Goal: Task Accomplishment & Management: Manage account settings

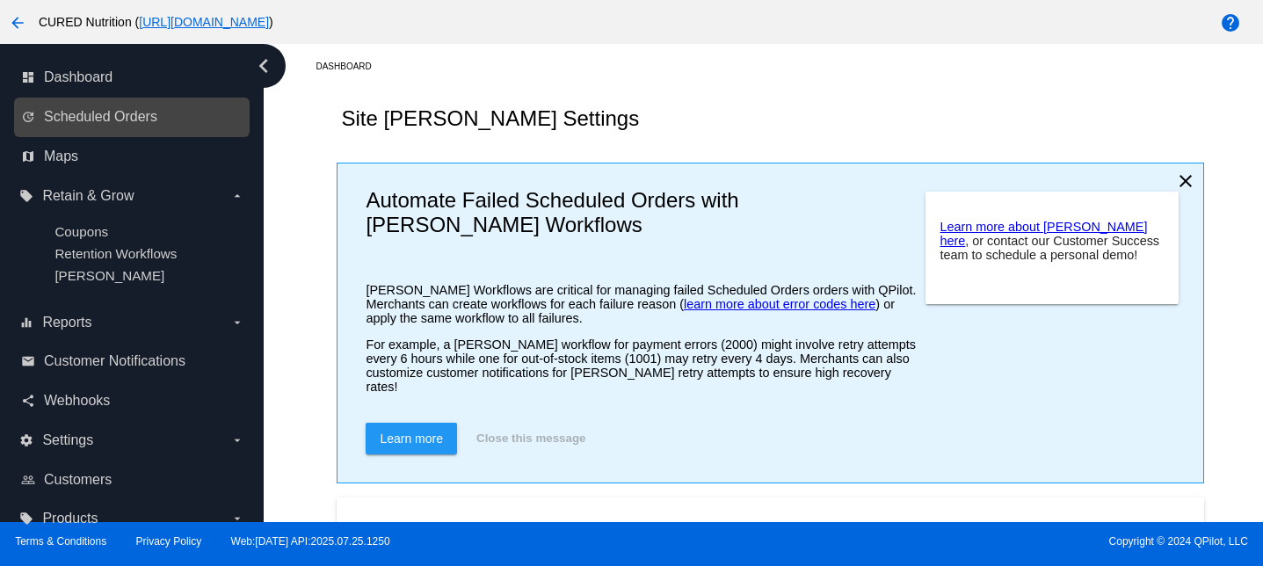
scroll to position [441, 0]
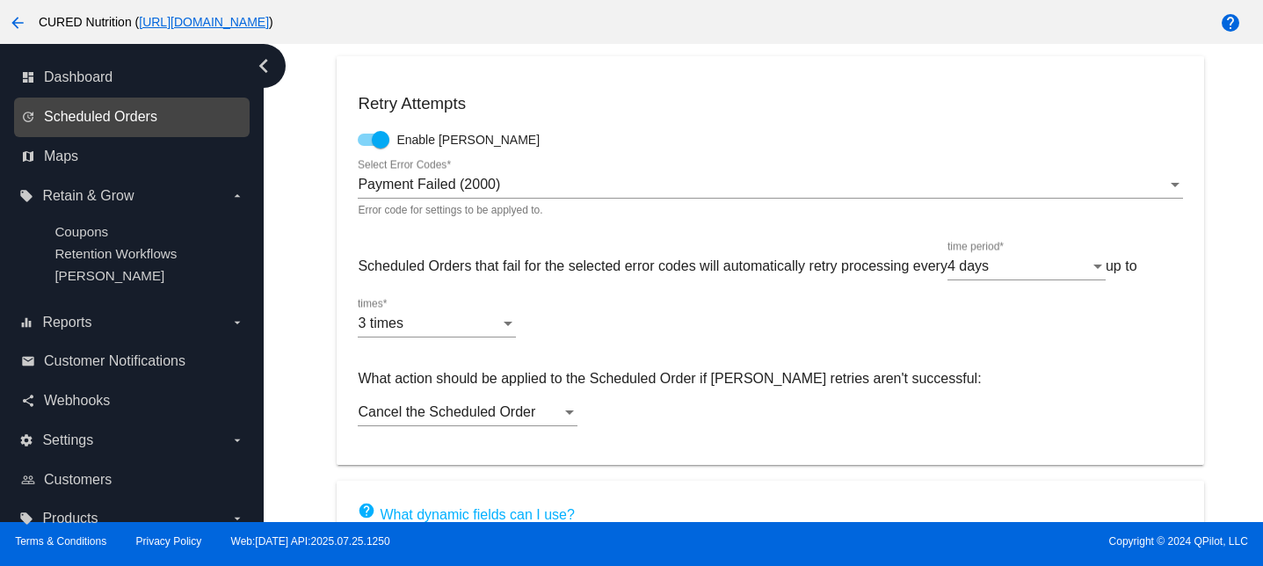
click at [107, 113] on span "Scheduled Orders" at bounding box center [100, 117] width 113 height 16
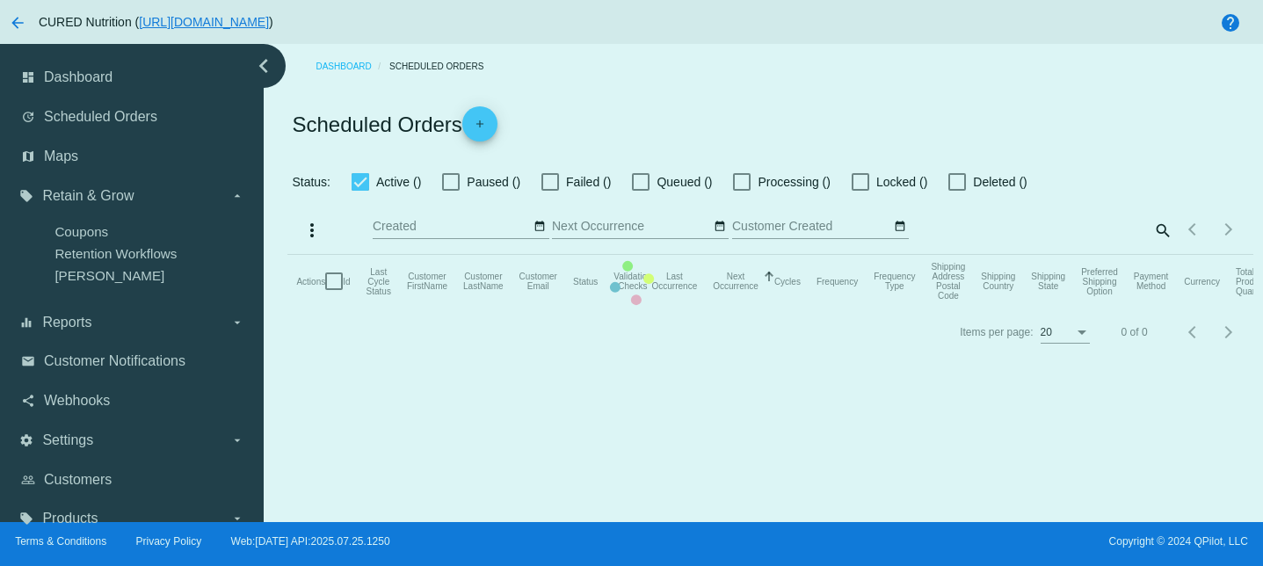
checkbox input "true"
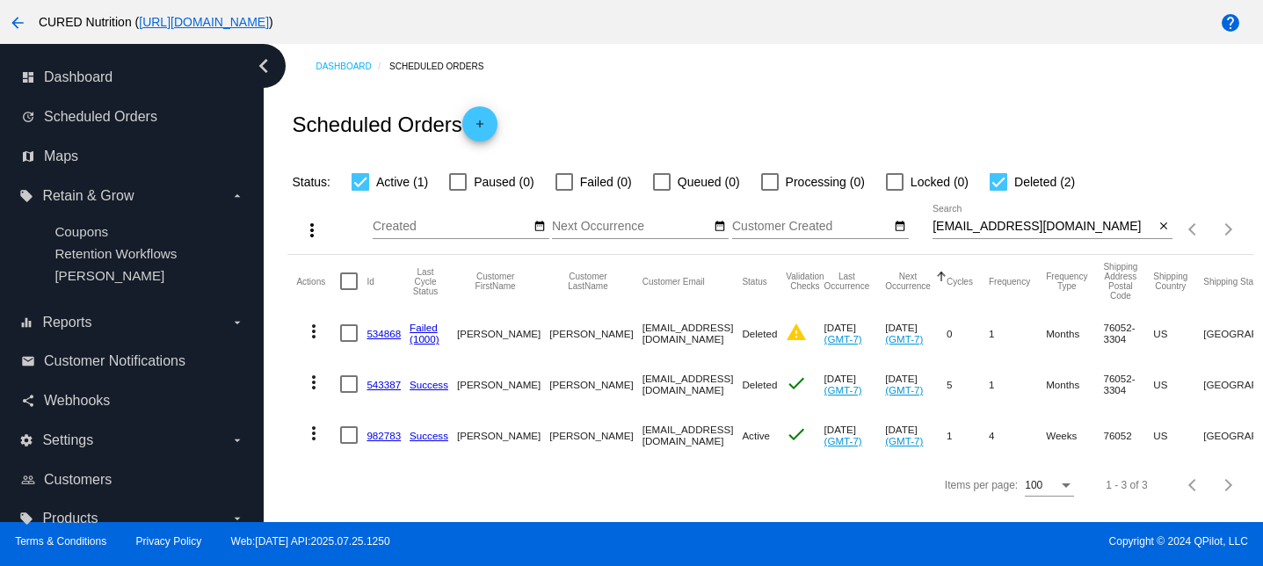
click at [1013, 224] on input "[EMAIL_ADDRESS][DOMAIN_NAME]" at bounding box center [1044, 227] width 222 height 14
paste input "[PERSON_NAME][EMAIL_ADDRESS][PERSON_NAME]"
type input "[PERSON_NAME][EMAIL_ADDRESS][PERSON_NAME][DOMAIN_NAME]"
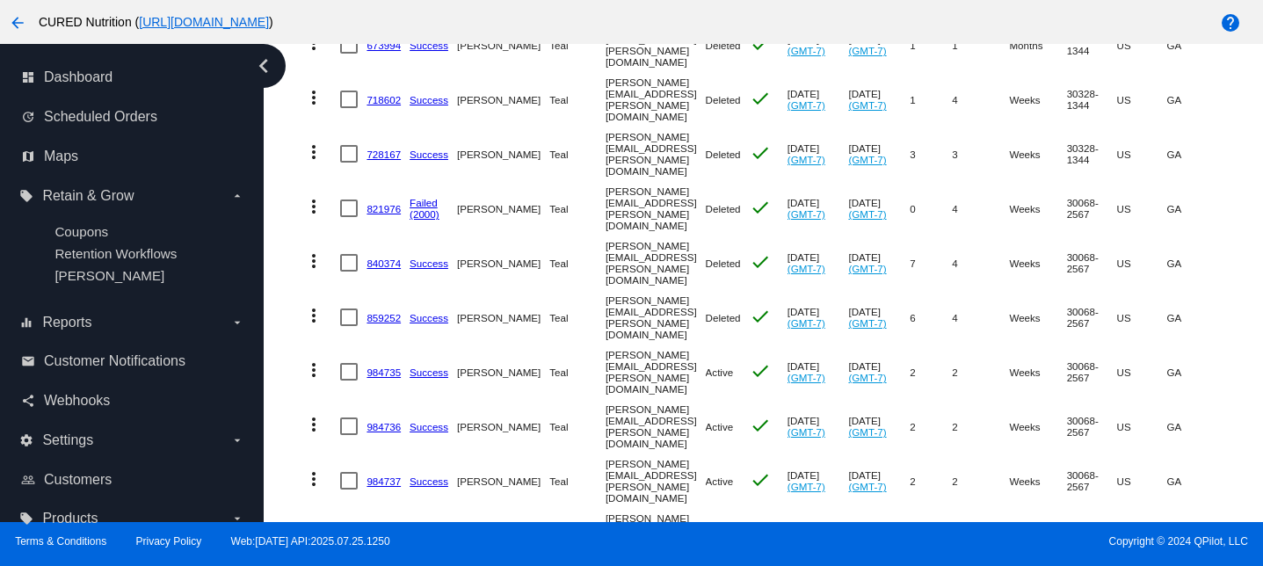
scroll to position [448, 0]
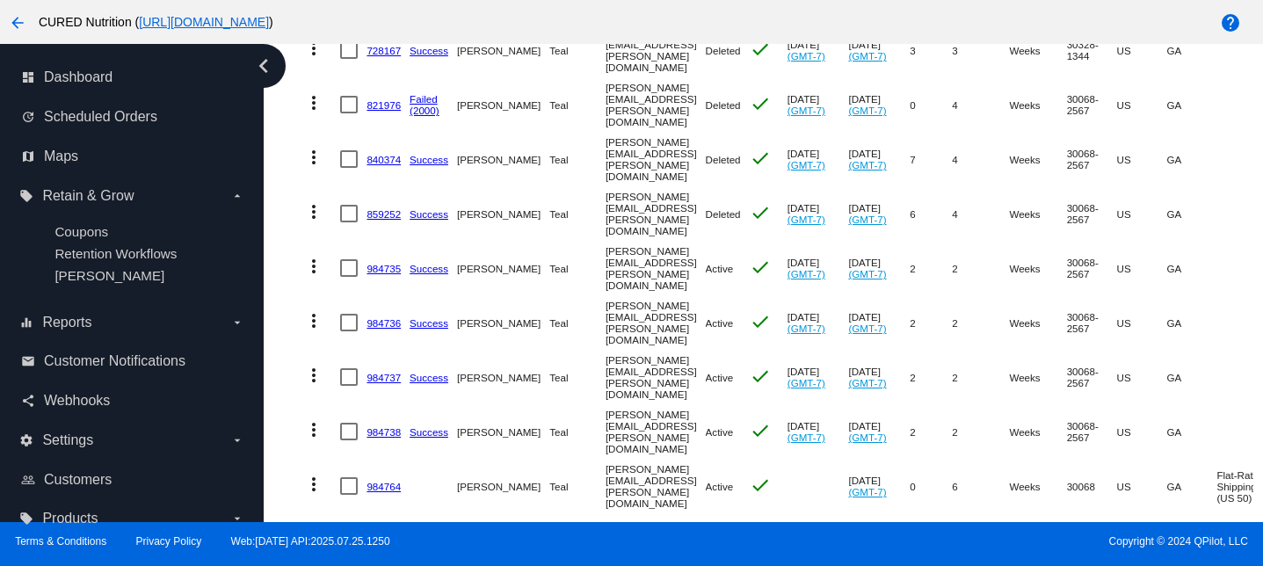
click at [387, 317] on link "984736" at bounding box center [384, 322] width 34 height 11
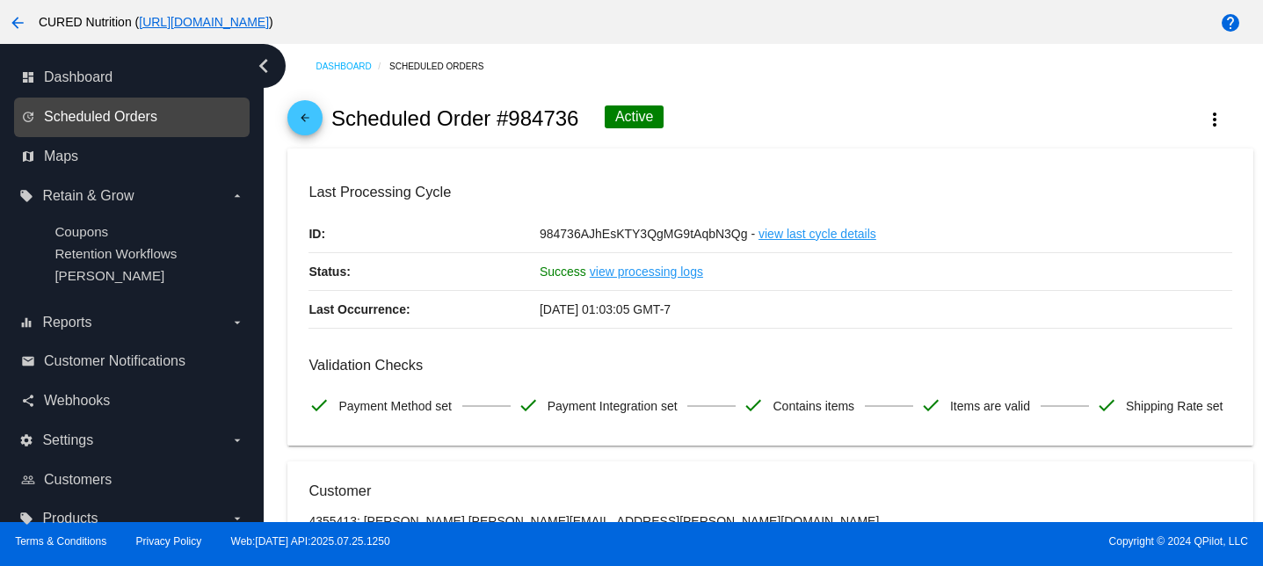
click at [156, 123] on span "Scheduled Orders" at bounding box center [100, 117] width 113 height 16
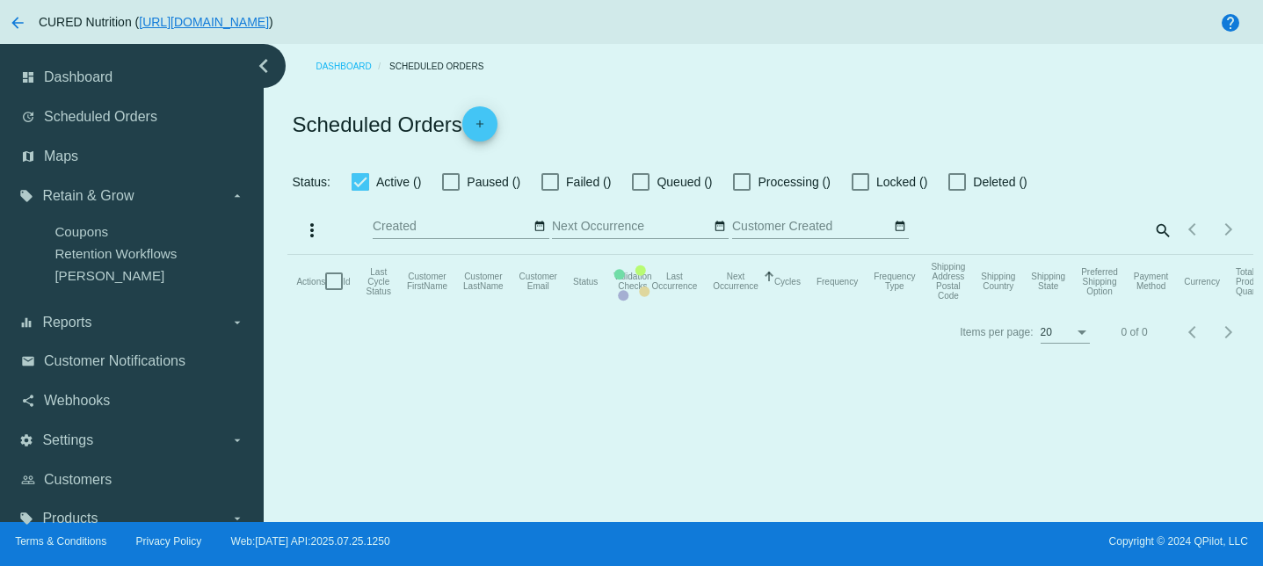
checkbox input "true"
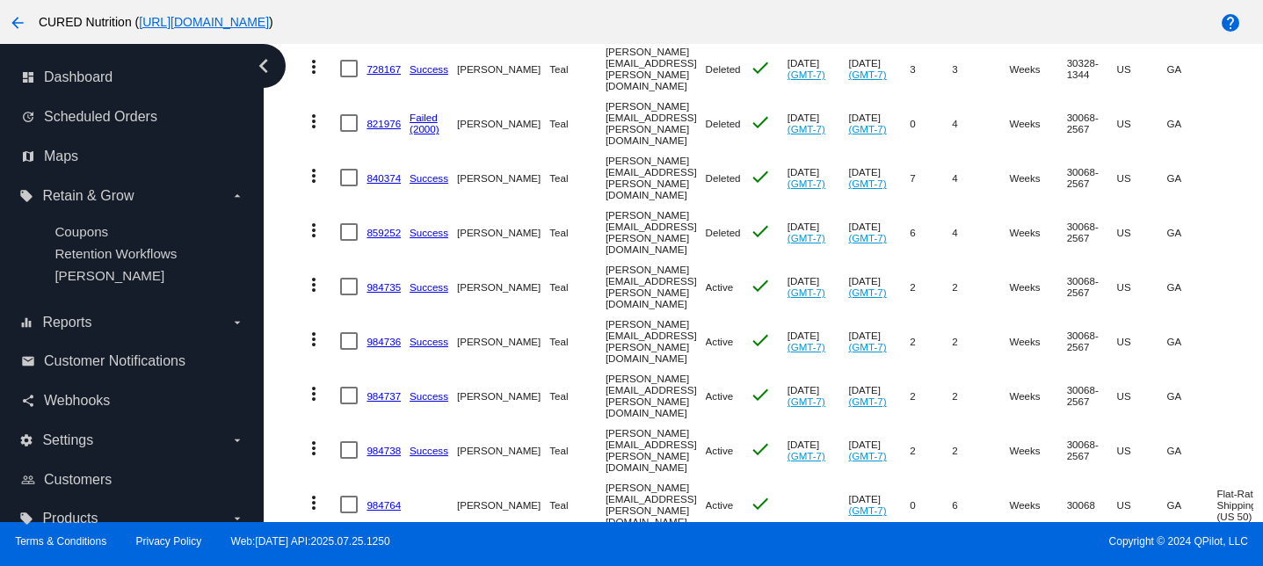
scroll to position [448, 0]
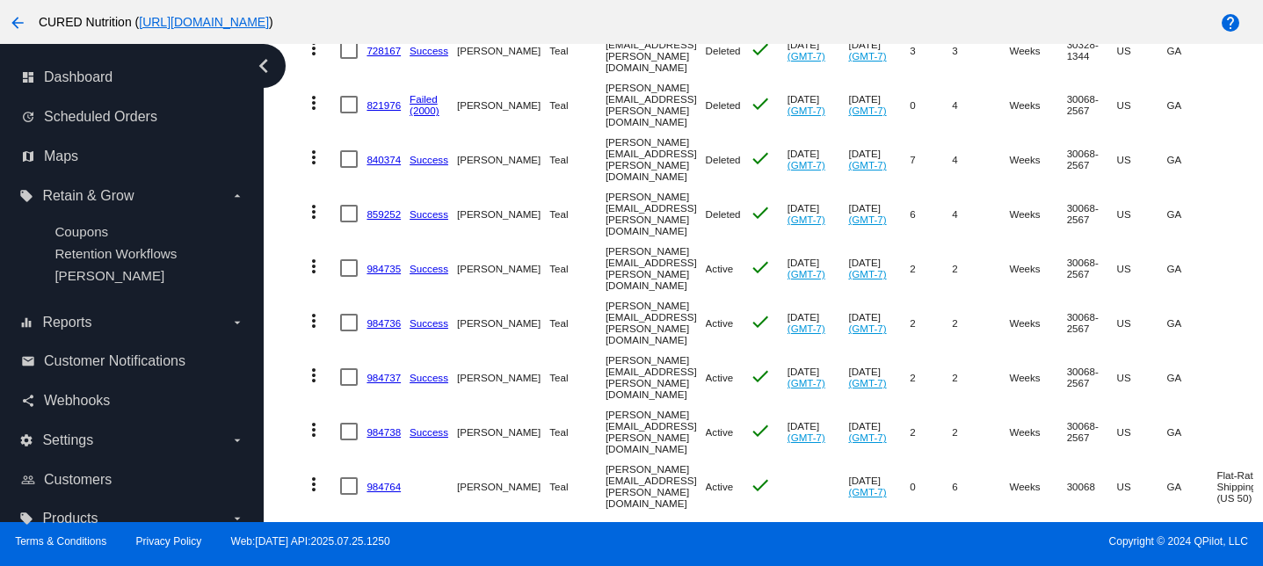
click at [316, 419] on mat-icon "more_vert" at bounding box center [313, 429] width 21 height 21
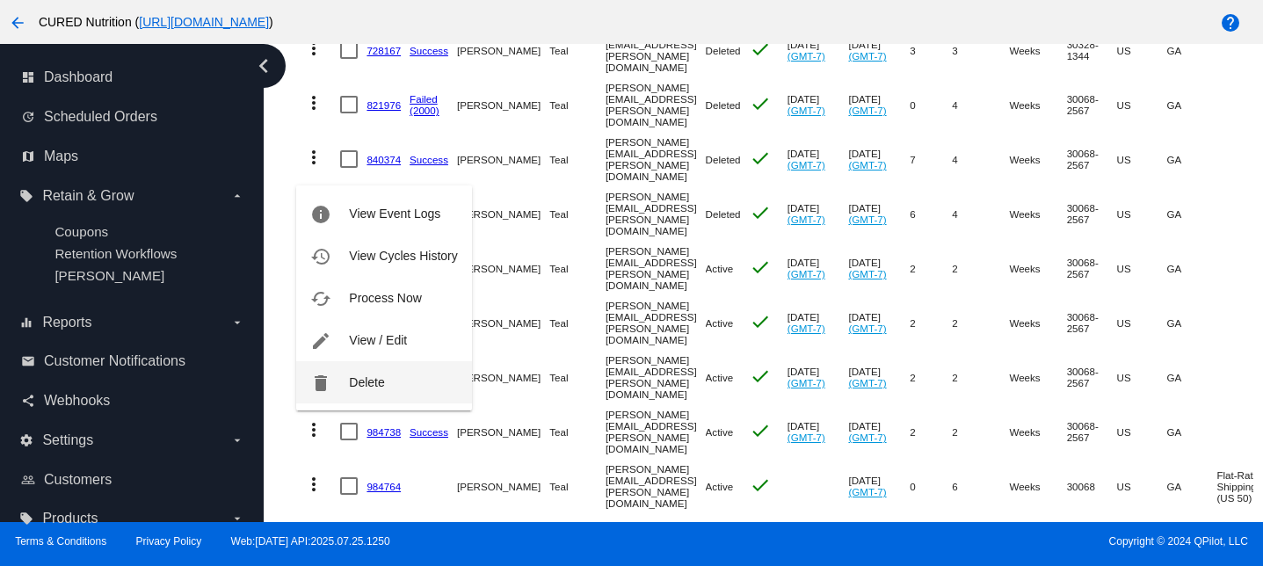
click at [367, 378] on span "Delete" at bounding box center [366, 382] width 35 height 14
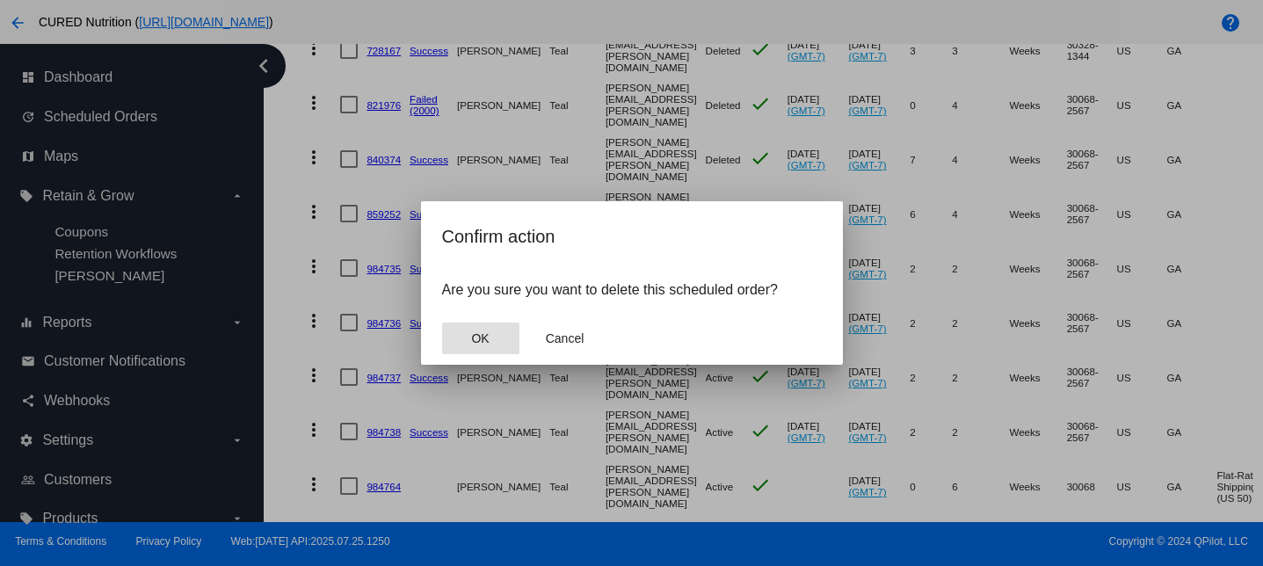
click at [484, 339] on span "OK" at bounding box center [480, 338] width 18 height 14
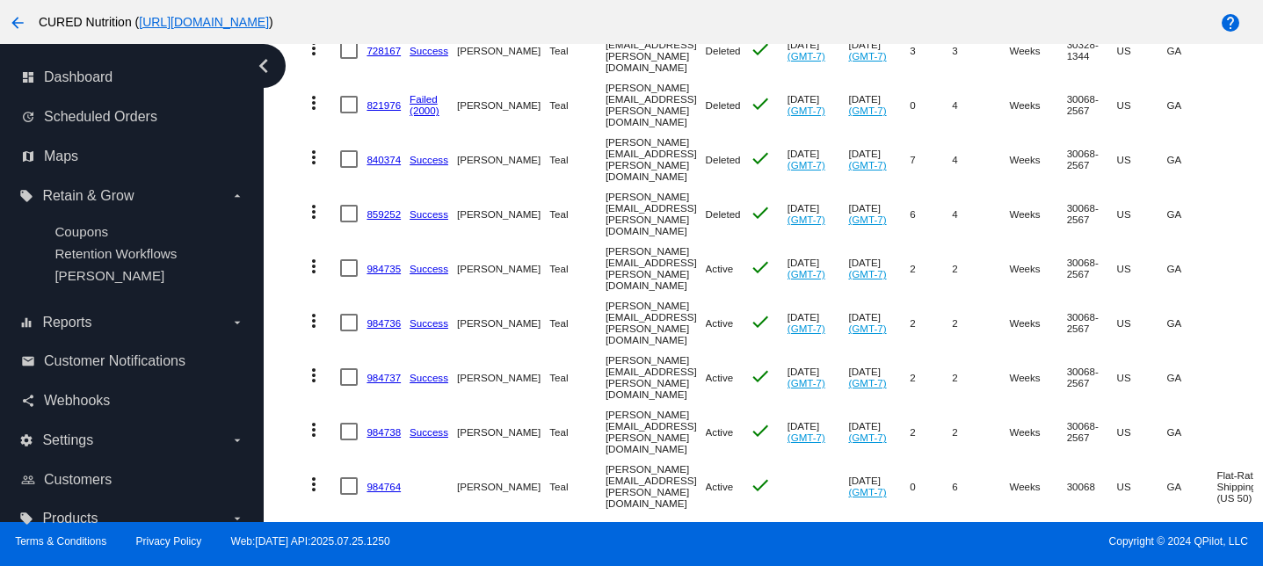
scroll to position [397, 0]
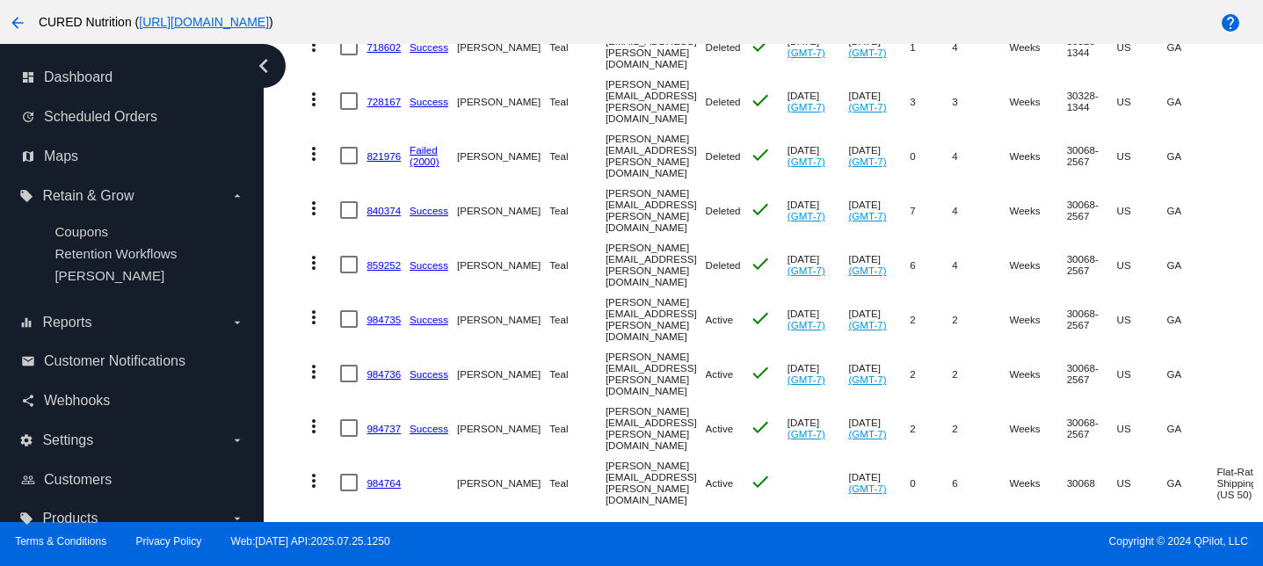
click at [381, 477] on link "984764" at bounding box center [384, 482] width 34 height 11
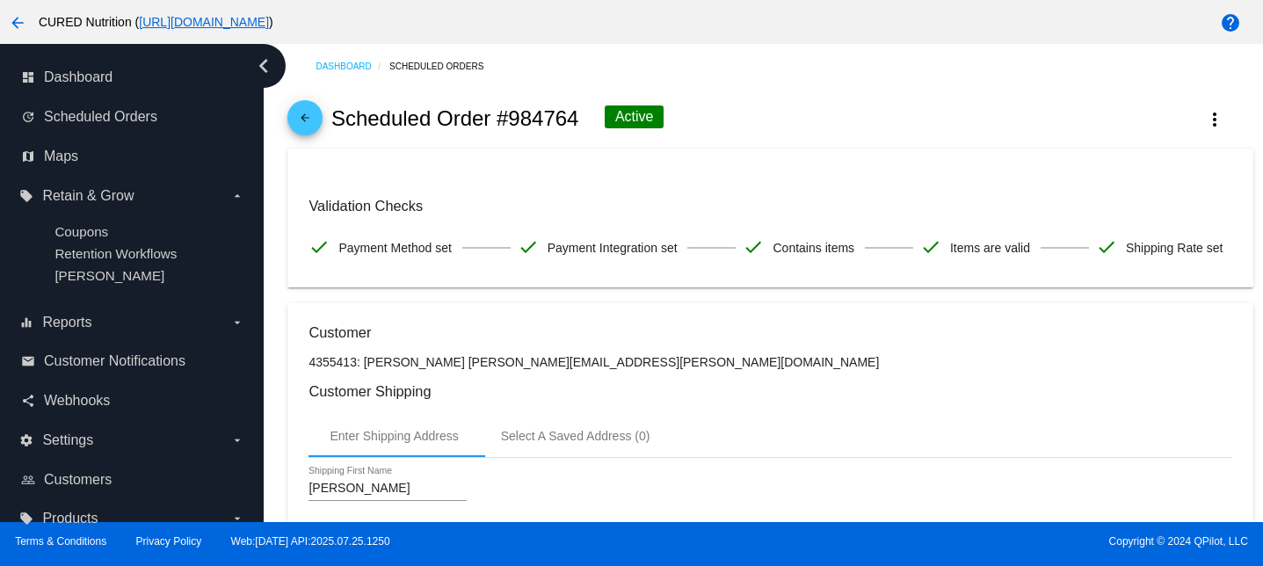
click at [316, 111] on link "arrow_back" at bounding box center [304, 117] width 35 height 35
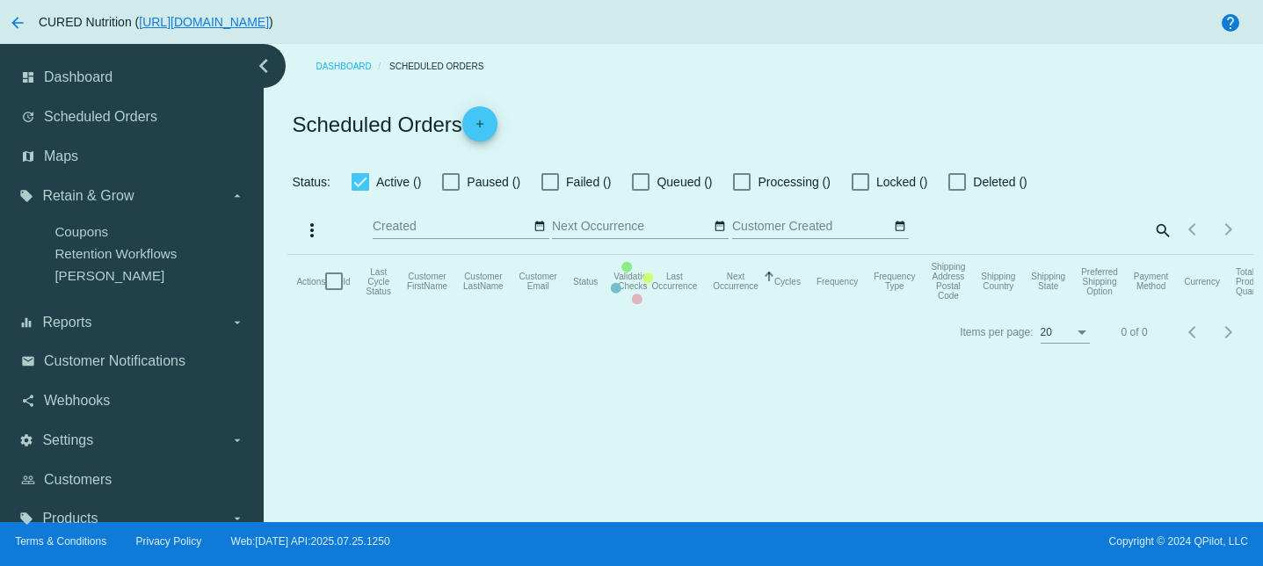
checkbox input "true"
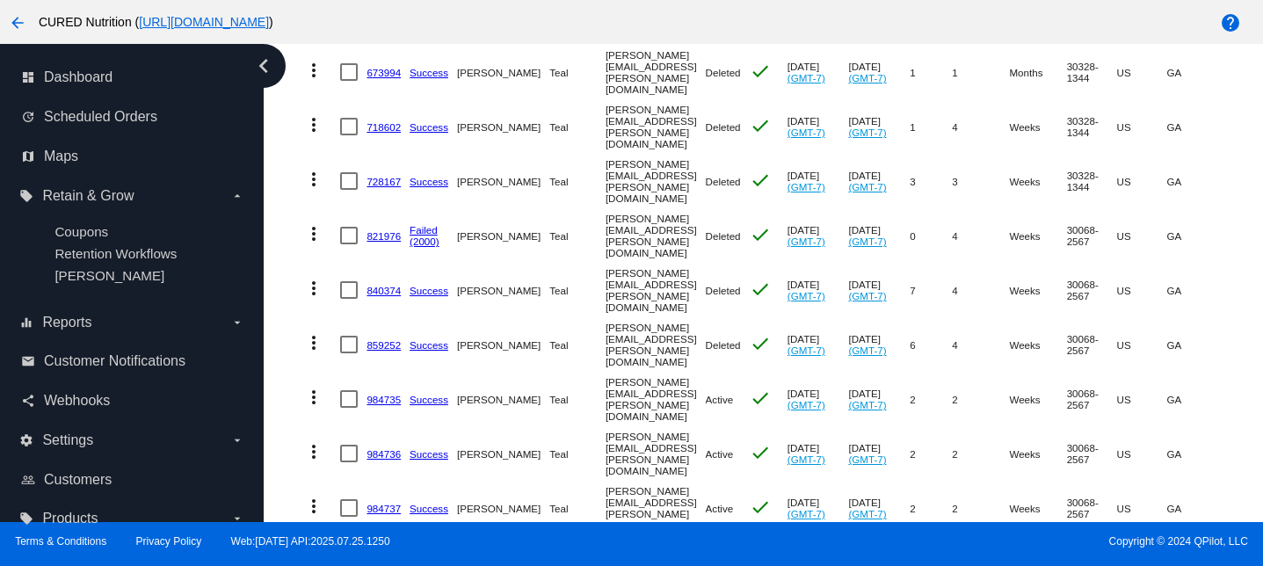
scroll to position [448, 0]
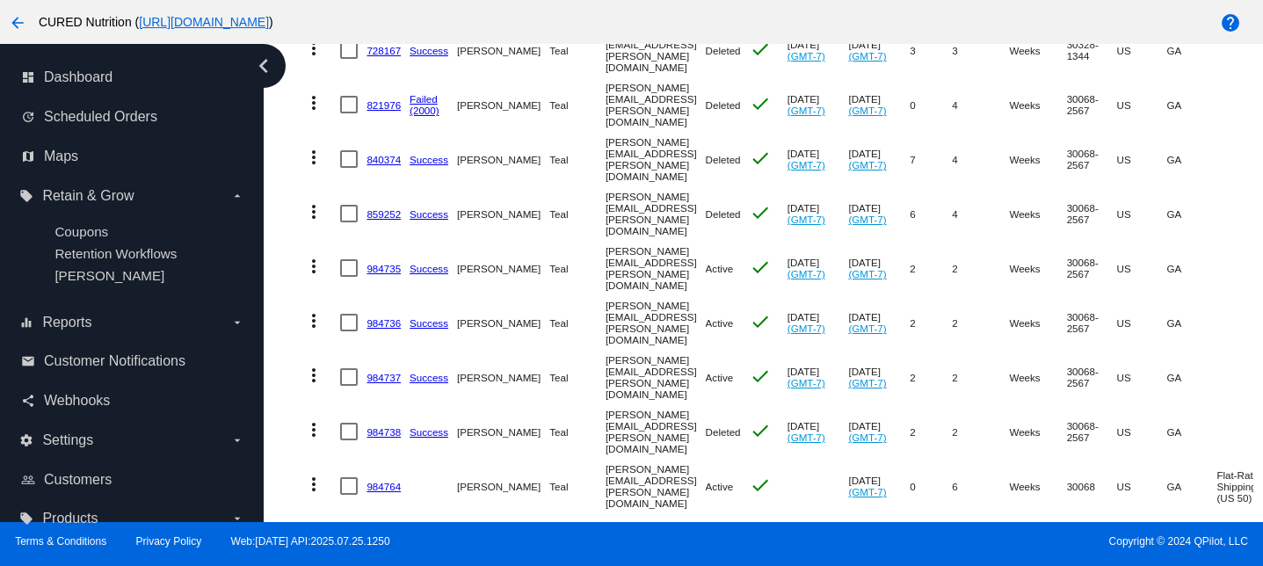
click at [334, 350] on mat-cell "more_vert" at bounding box center [318, 377] width 44 height 54
click at [317, 365] on mat-icon "more_vert" at bounding box center [313, 375] width 21 height 21
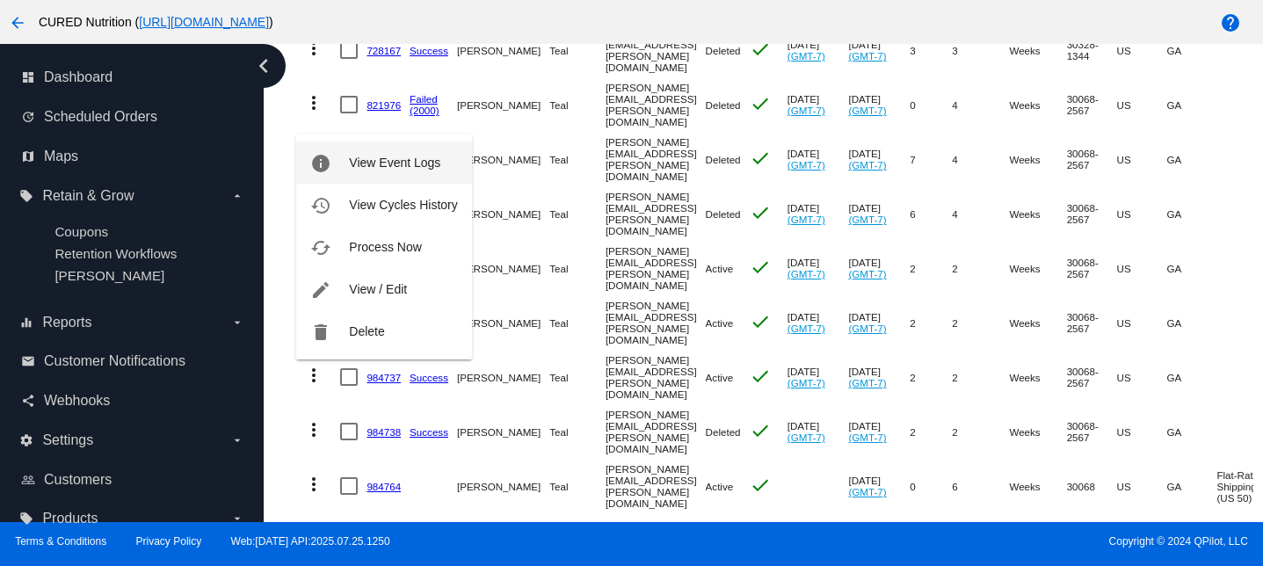
click at [405, 160] on span "View Event Logs" at bounding box center [394, 163] width 91 height 14
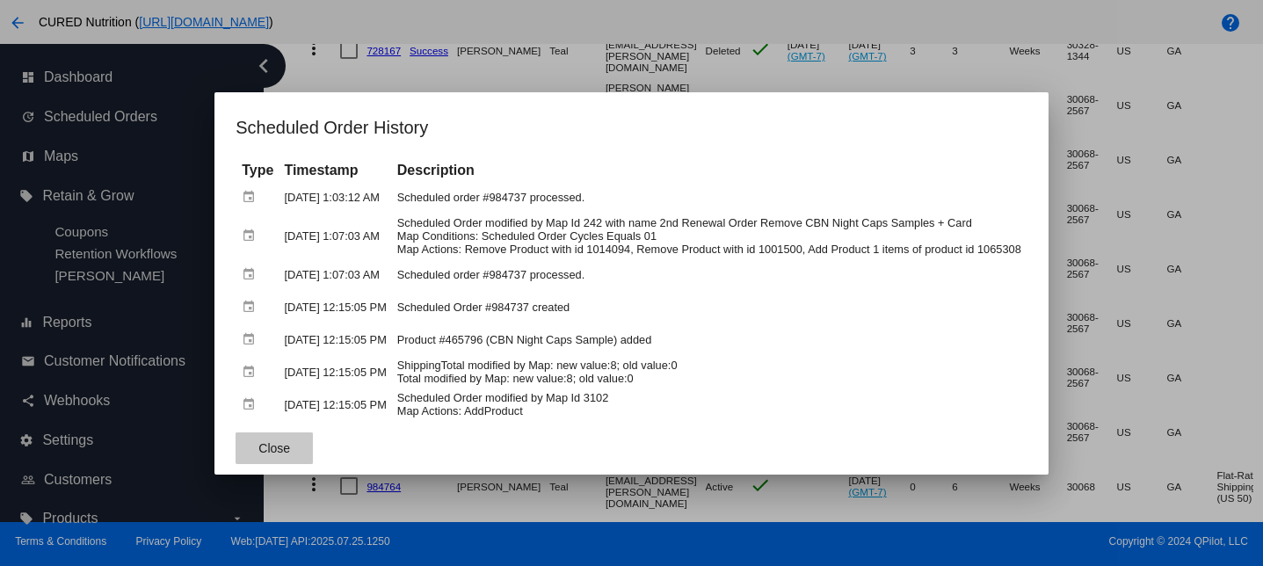
click at [265, 444] on span "Close" at bounding box center [274, 448] width 32 height 14
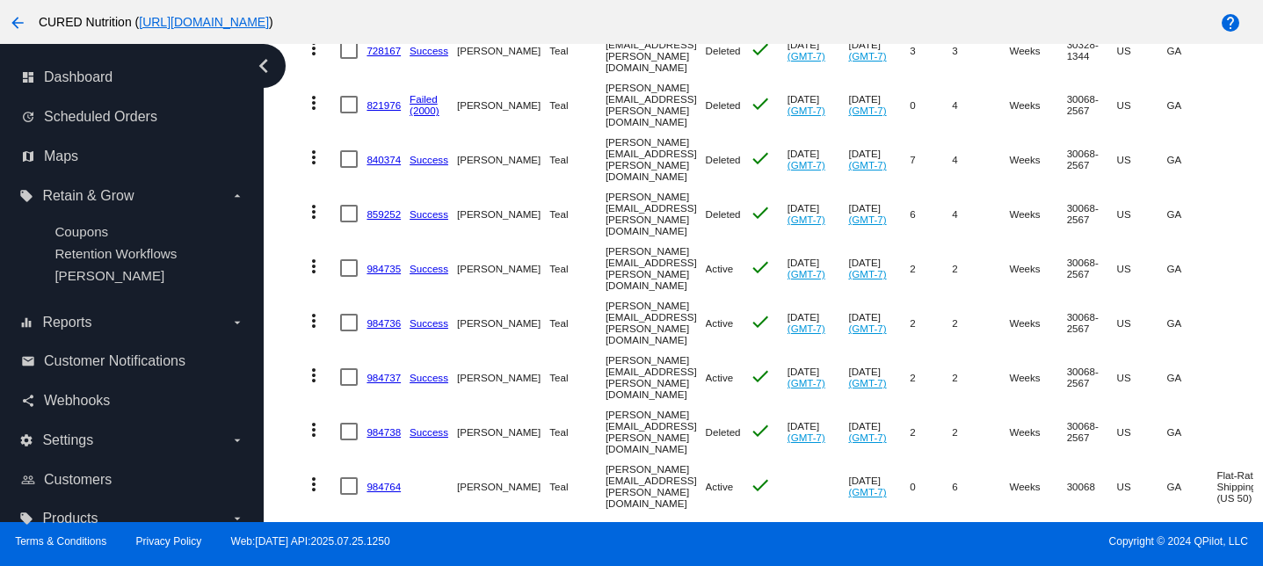
click at [316, 419] on mat-icon "more_vert" at bounding box center [313, 429] width 21 height 21
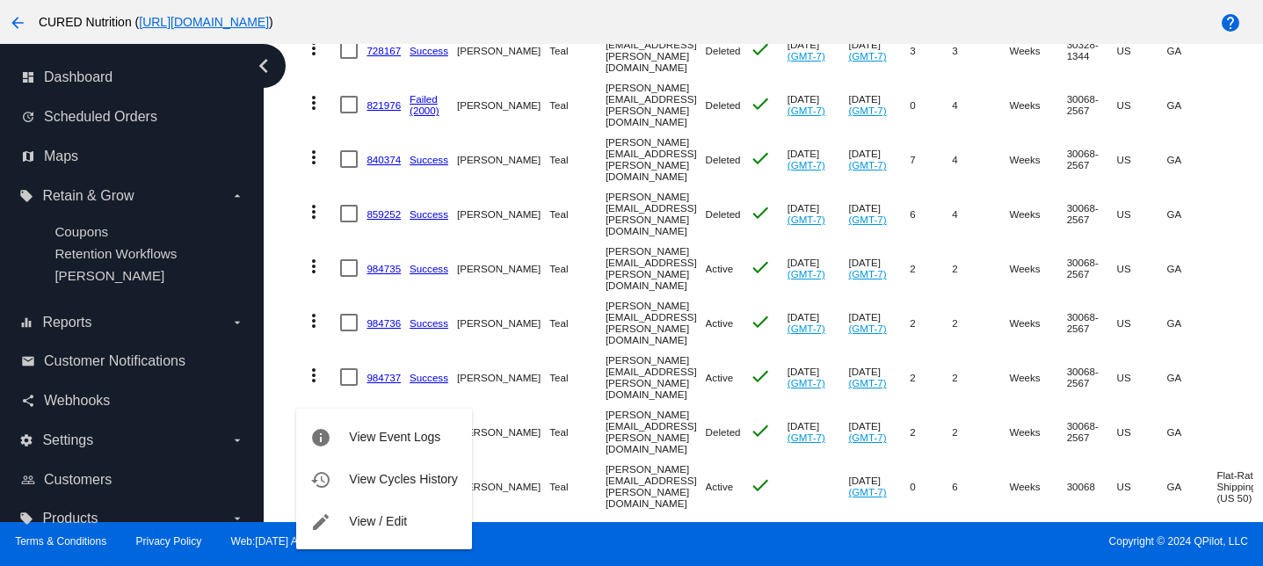
click at [310, 330] on div at bounding box center [631, 283] width 1263 height 566
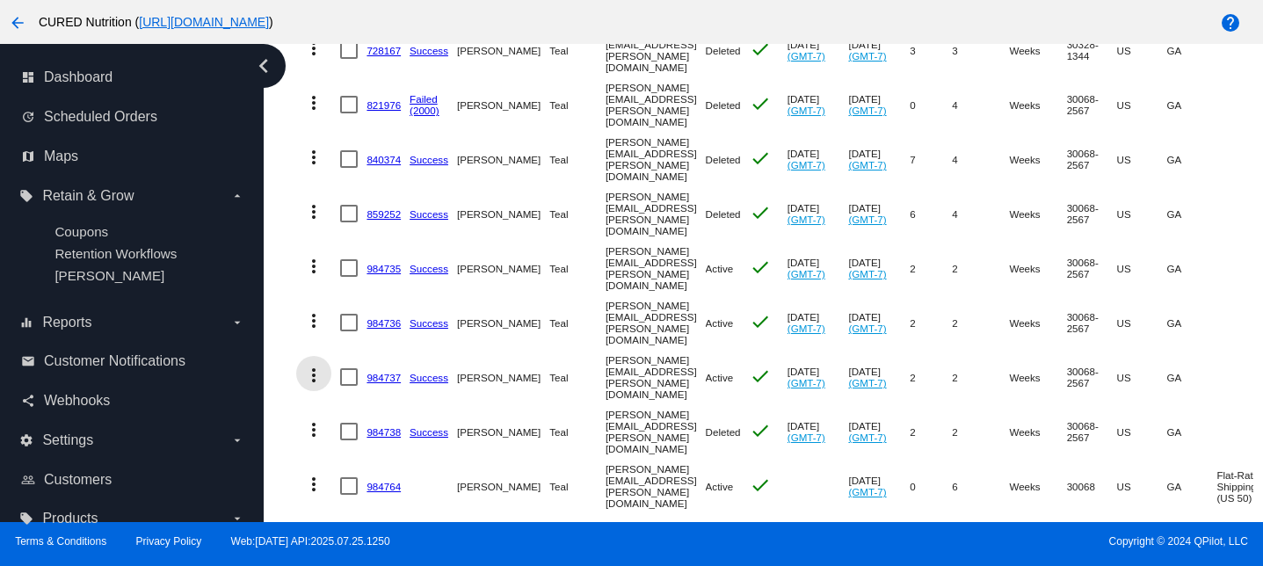
click at [310, 365] on mat-icon "more_vert" at bounding box center [313, 375] width 21 height 21
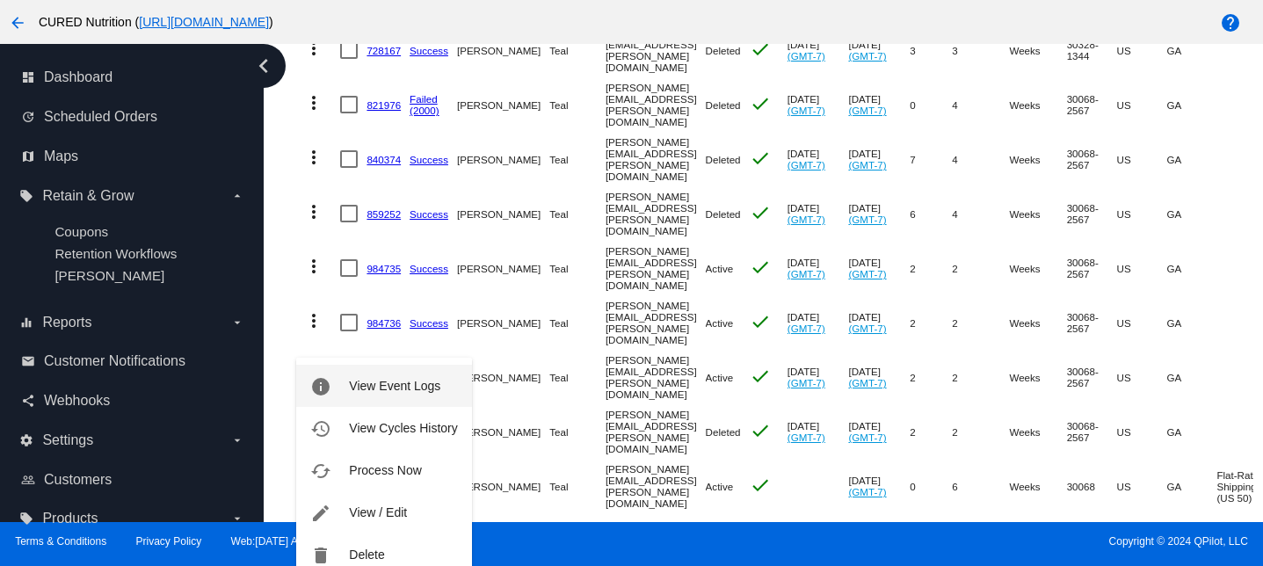
click at [388, 388] on span "View Event Logs" at bounding box center [394, 386] width 91 height 14
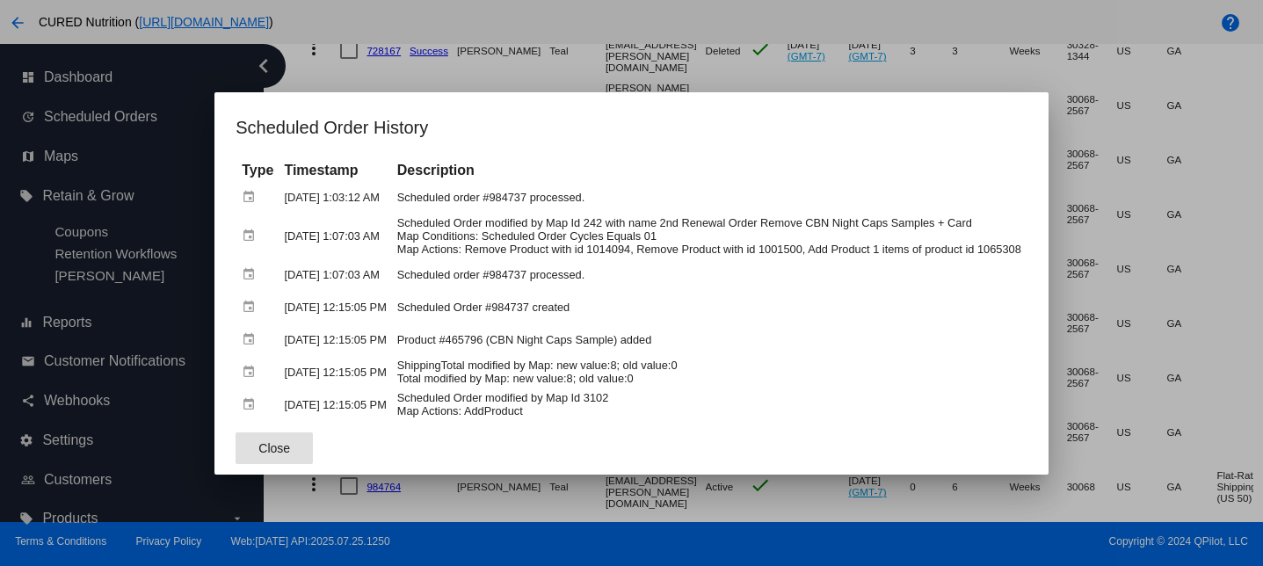
click at [260, 446] on span "Close" at bounding box center [274, 448] width 32 height 14
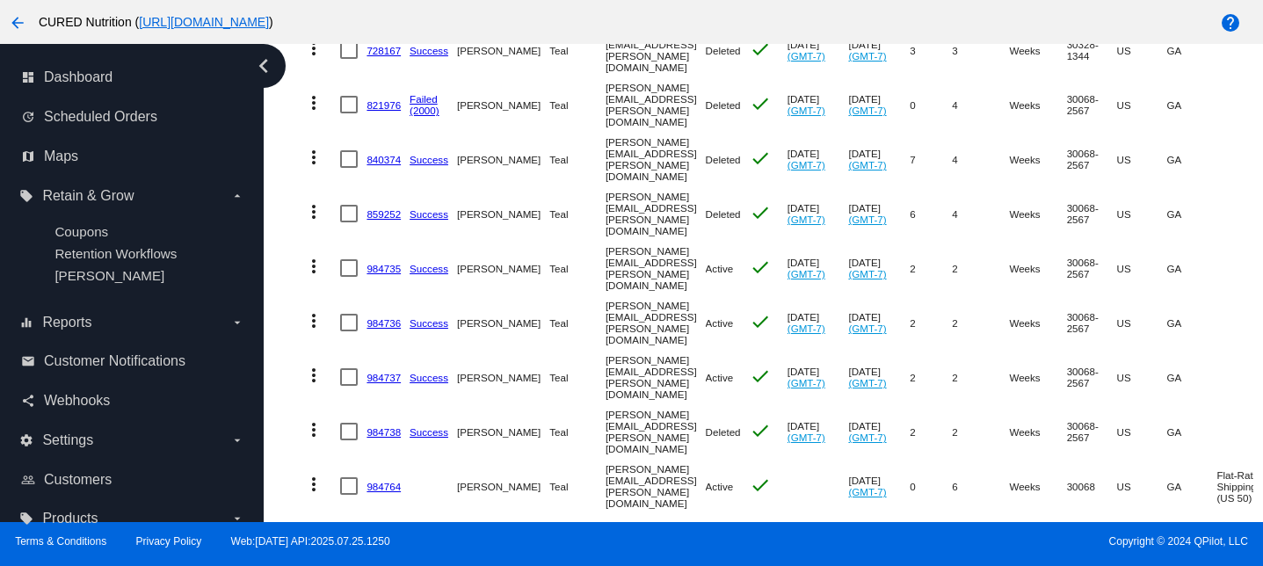
click at [312, 419] on mat-icon "more_vert" at bounding box center [313, 429] width 21 height 21
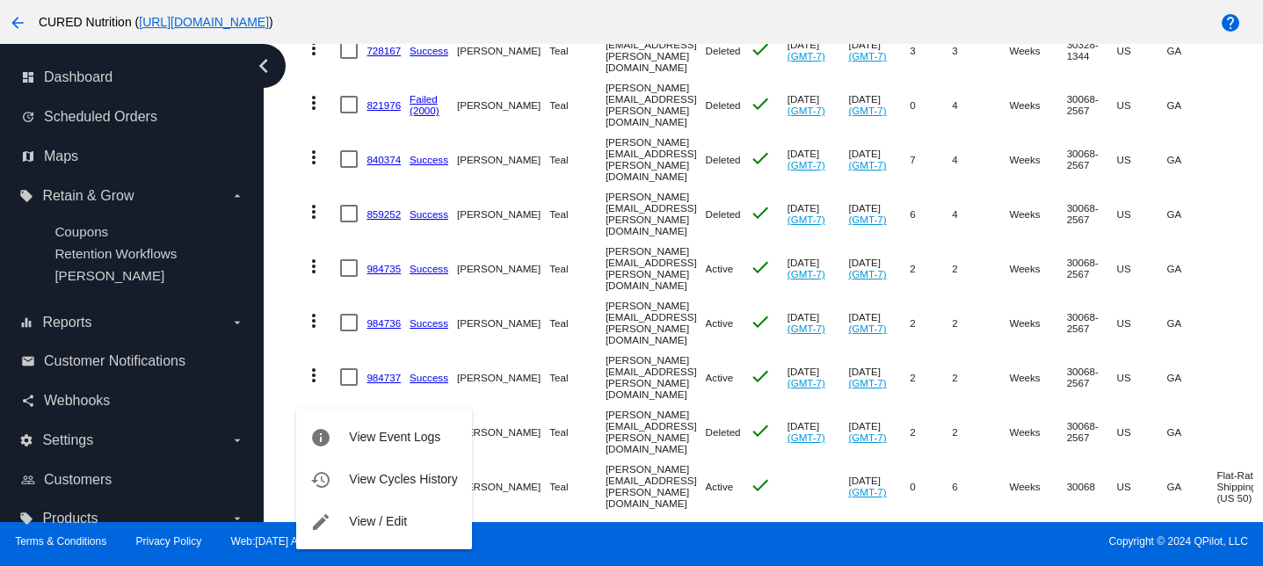
click at [586, 506] on div at bounding box center [631, 283] width 1263 height 566
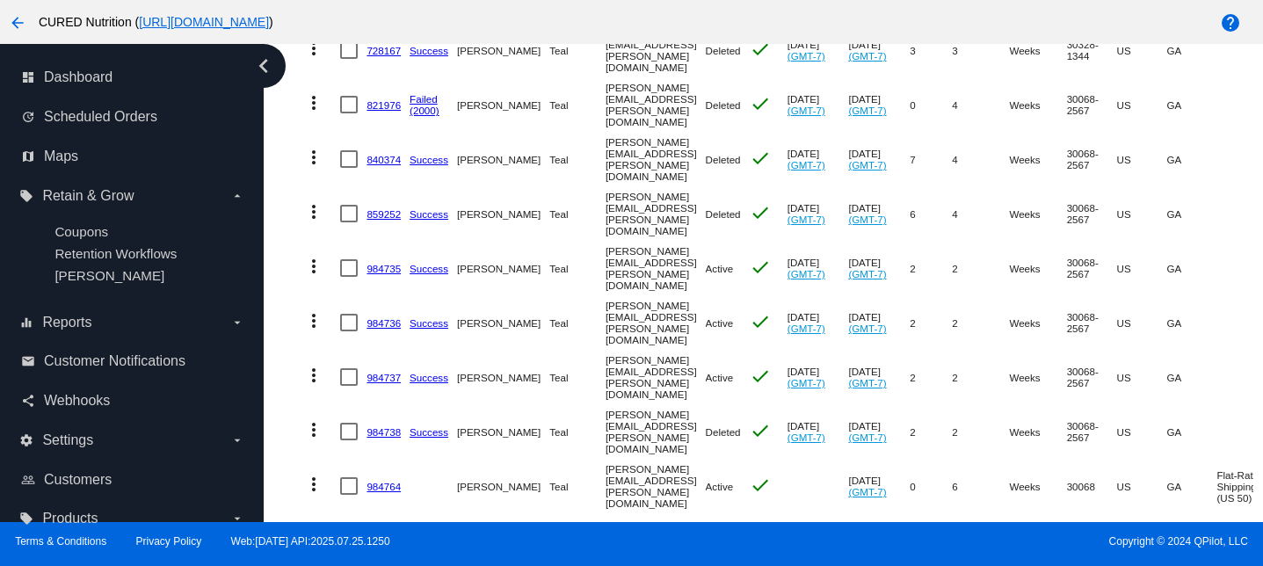
click at [309, 365] on mat-icon "more_vert" at bounding box center [313, 375] width 21 height 21
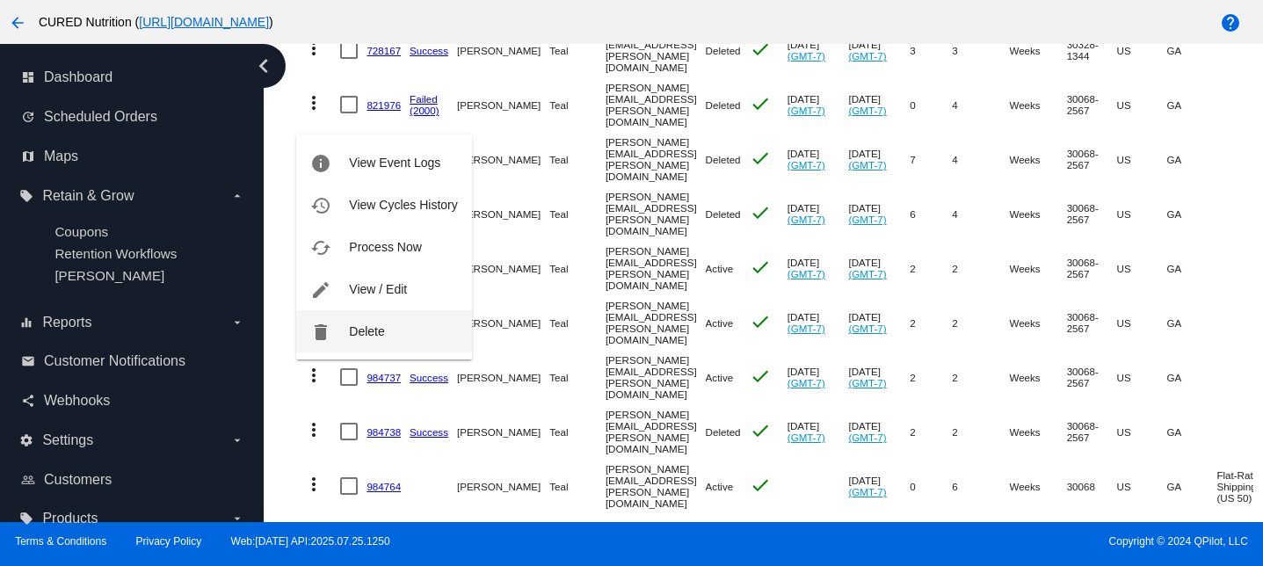
click at [362, 325] on span "Delete" at bounding box center [366, 331] width 35 height 14
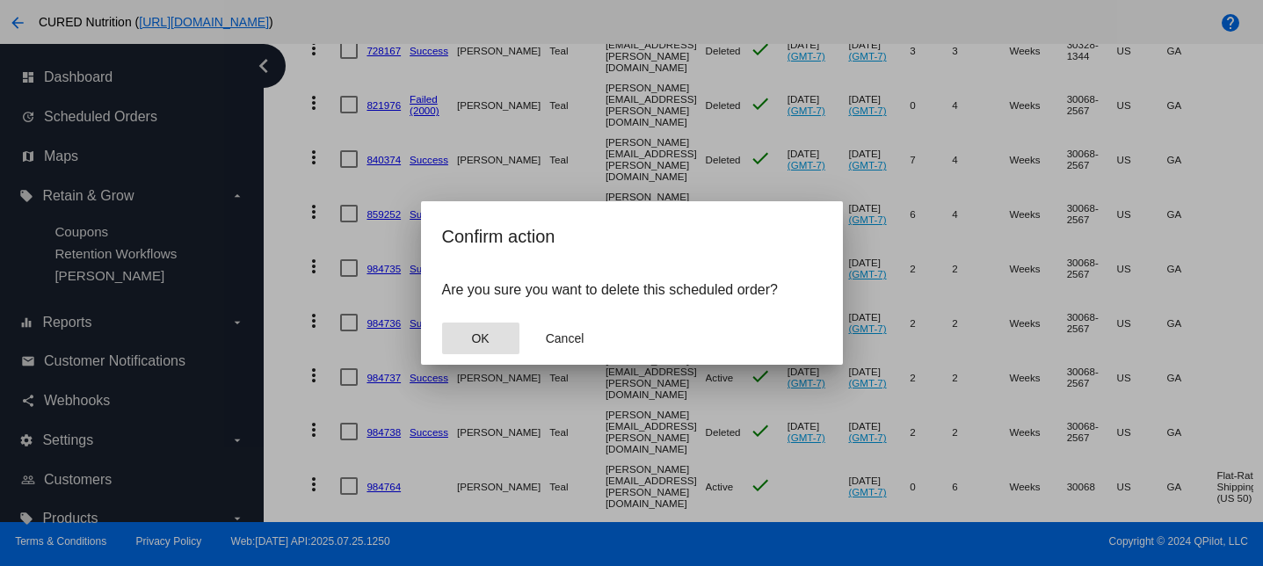
click at [476, 332] on span "OK" at bounding box center [480, 338] width 18 height 14
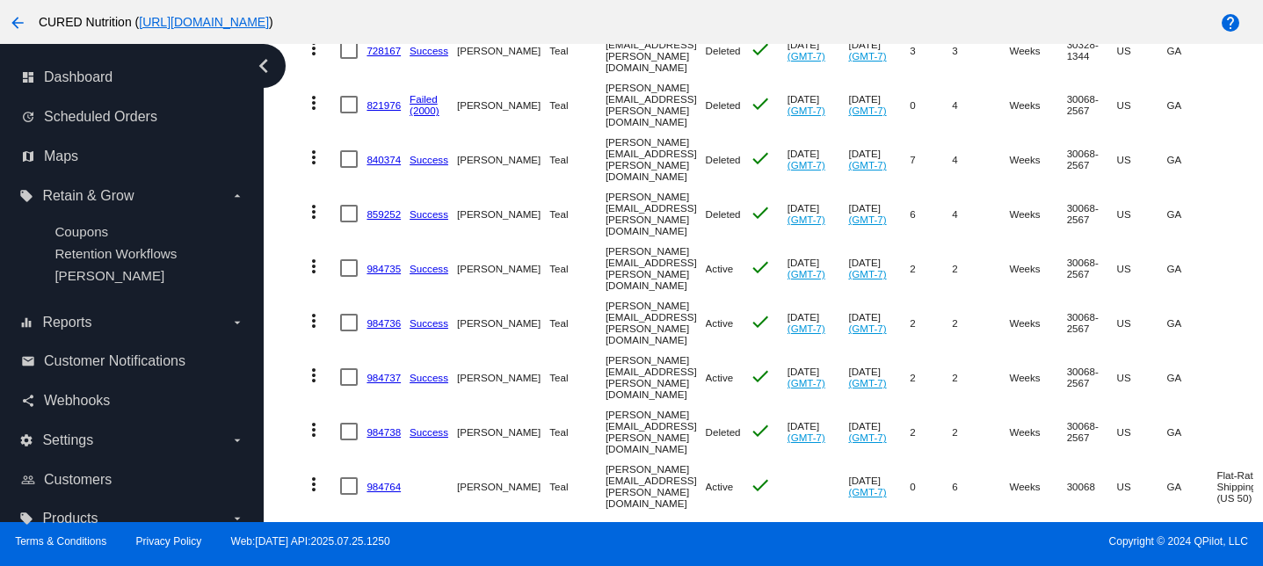
scroll to position [397, 0]
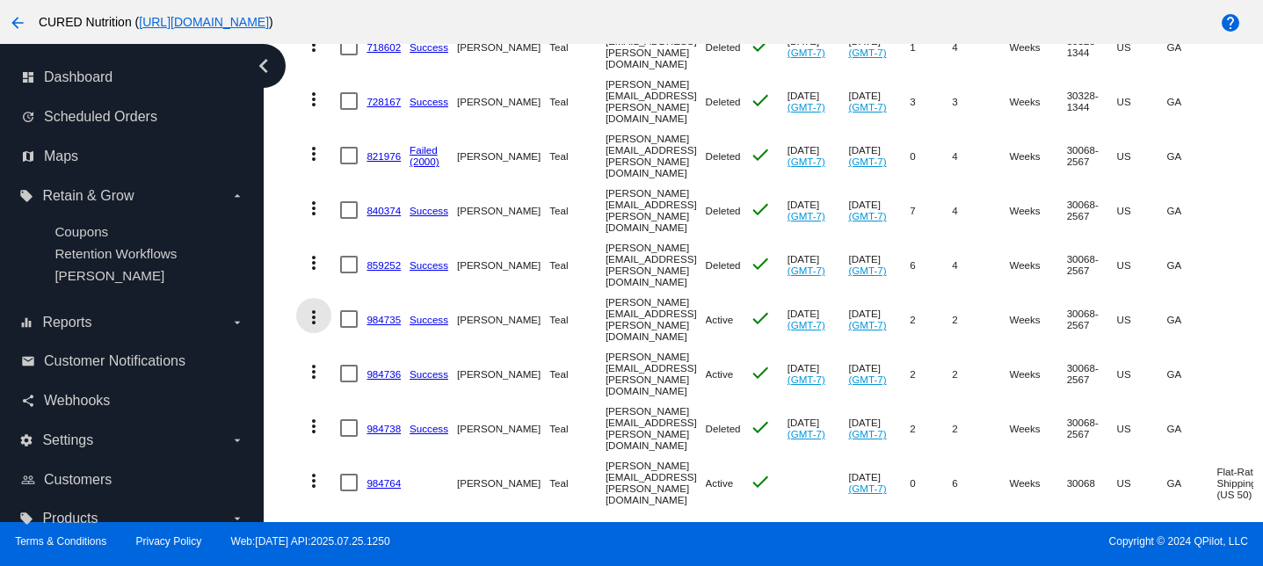
click at [313, 307] on mat-icon "more_vert" at bounding box center [313, 317] width 21 height 21
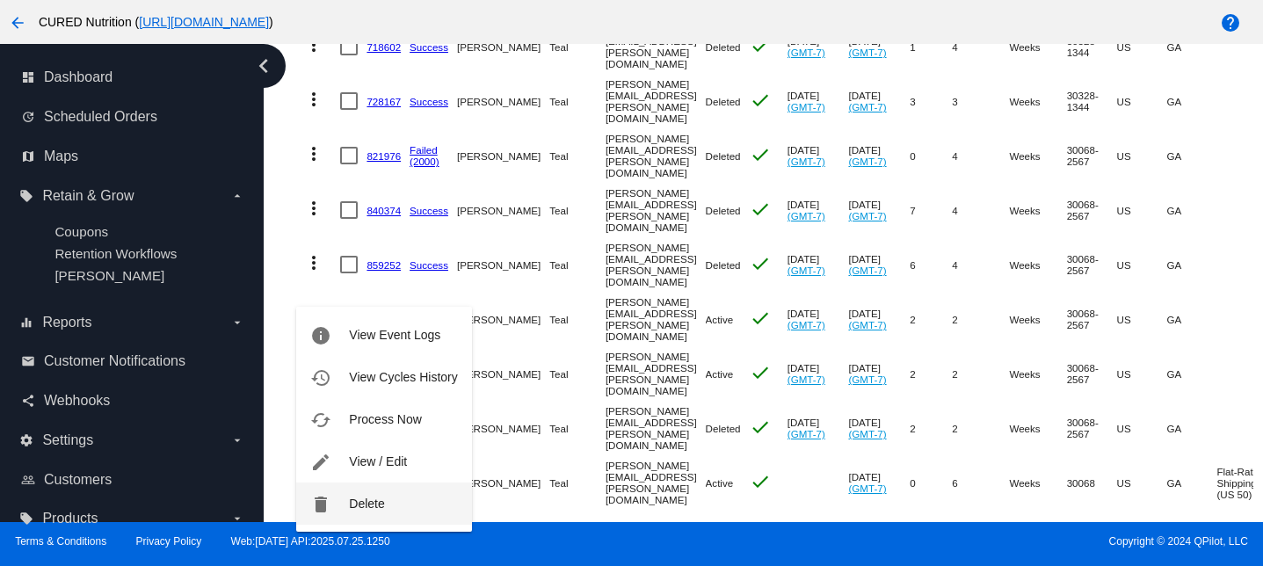
click at [369, 494] on button "delete Delete" at bounding box center [383, 504] width 175 height 42
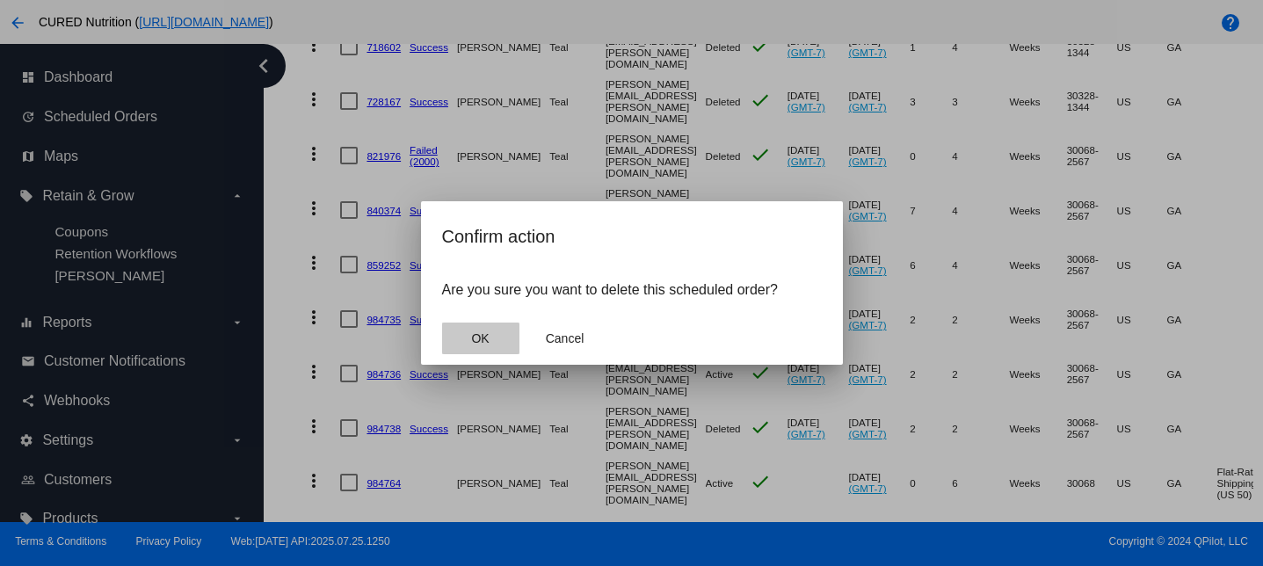
click at [476, 341] on span "OK" at bounding box center [480, 338] width 18 height 14
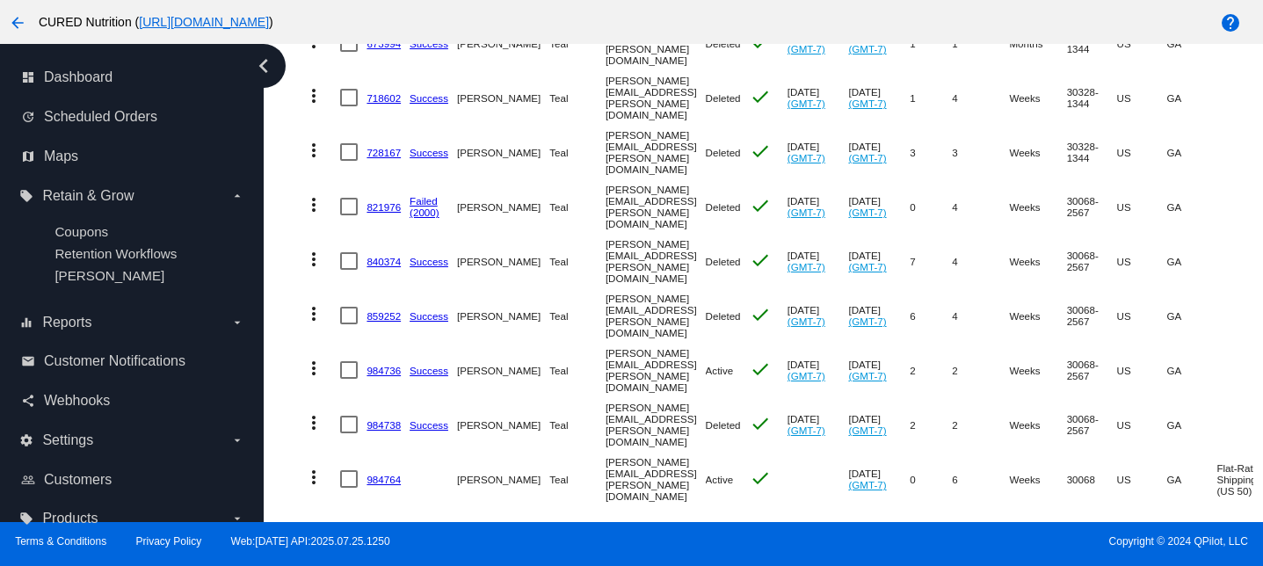
scroll to position [0, 0]
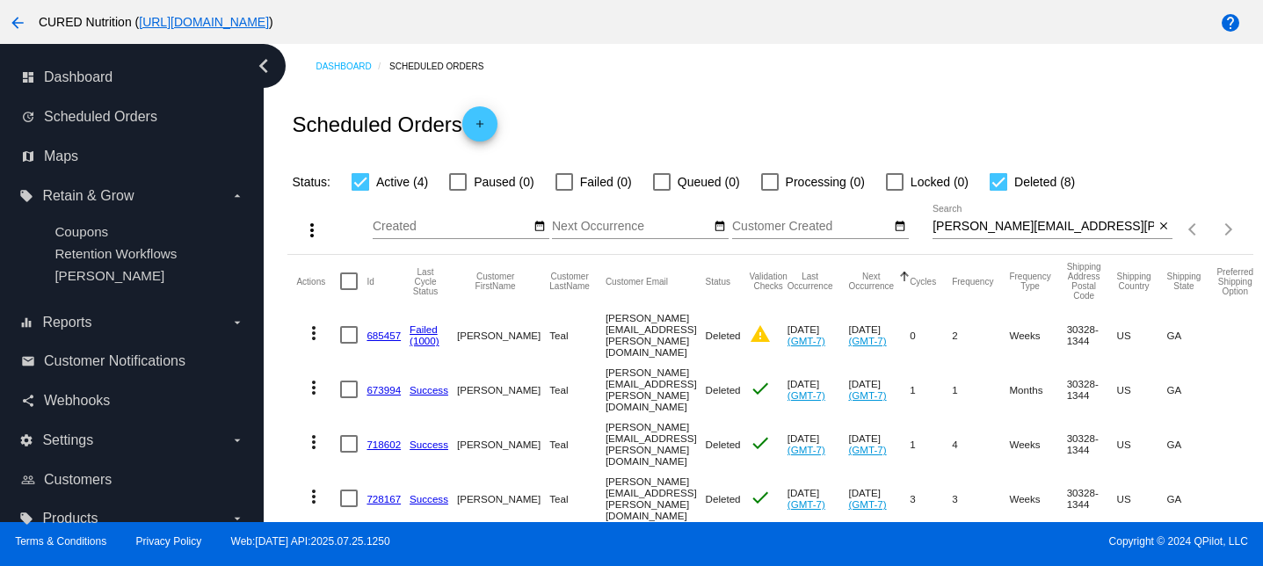
click at [1053, 234] on input "[PERSON_NAME][EMAIL_ADDRESS][PERSON_NAME][DOMAIN_NAME]" at bounding box center [1044, 227] width 222 height 14
click at [362, 178] on div at bounding box center [361, 182] width 18 height 18
click at [360, 191] on input "Active (4)" at bounding box center [360, 191] width 1 height 1
click at [358, 176] on div at bounding box center [361, 182] width 18 height 18
click at [360, 191] on input "Active (2)" at bounding box center [360, 191] width 1 height 1
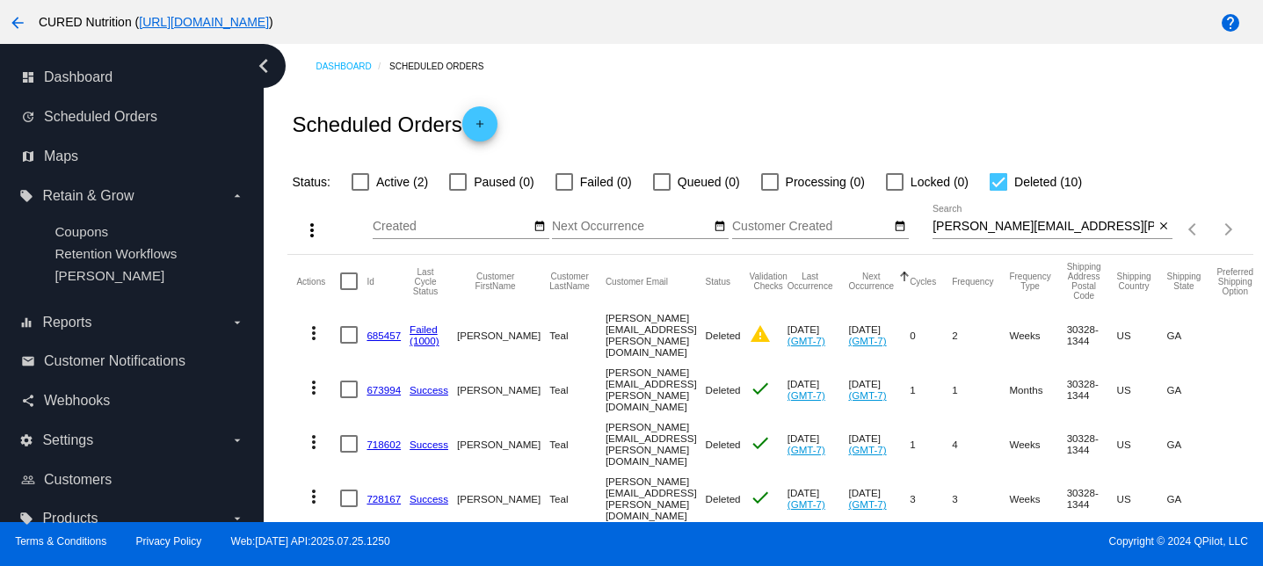
checkbox input "true"
click at [991, 185] on div at bounding box center [999, 182] width 18 height 18
click at [998, 191] on input "Deleted (10)" at bounding box center [998, 191] width 1 height 1
checkbox input "false"
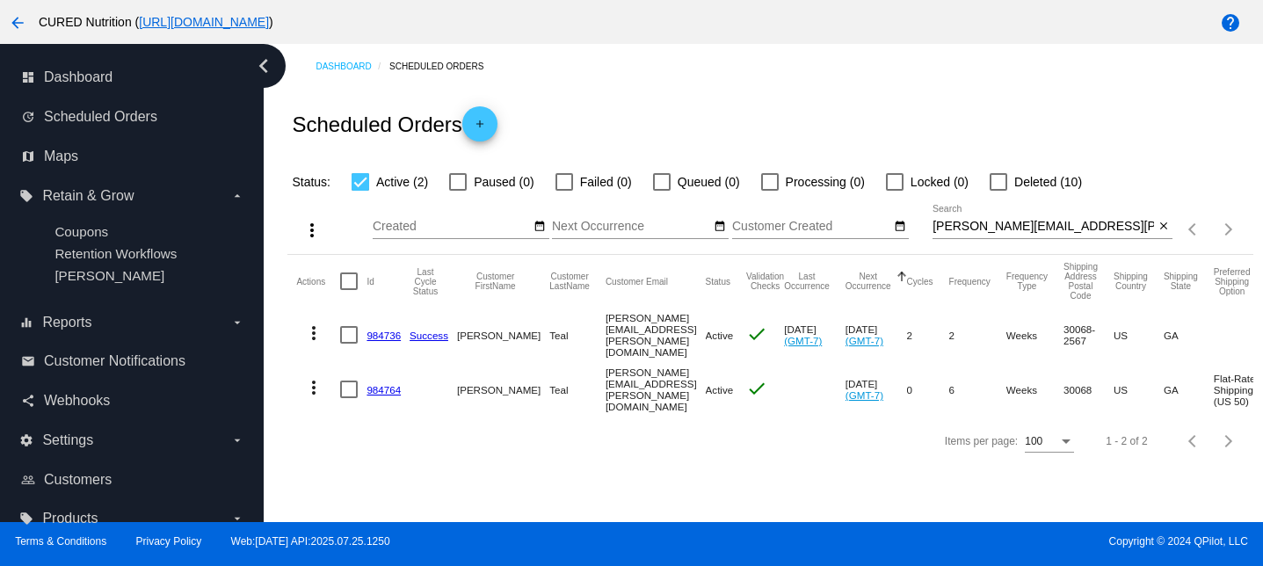
click at [319, 332] on mat-icon "more_vert" at bounding box center [313, 333] width 21 height 21
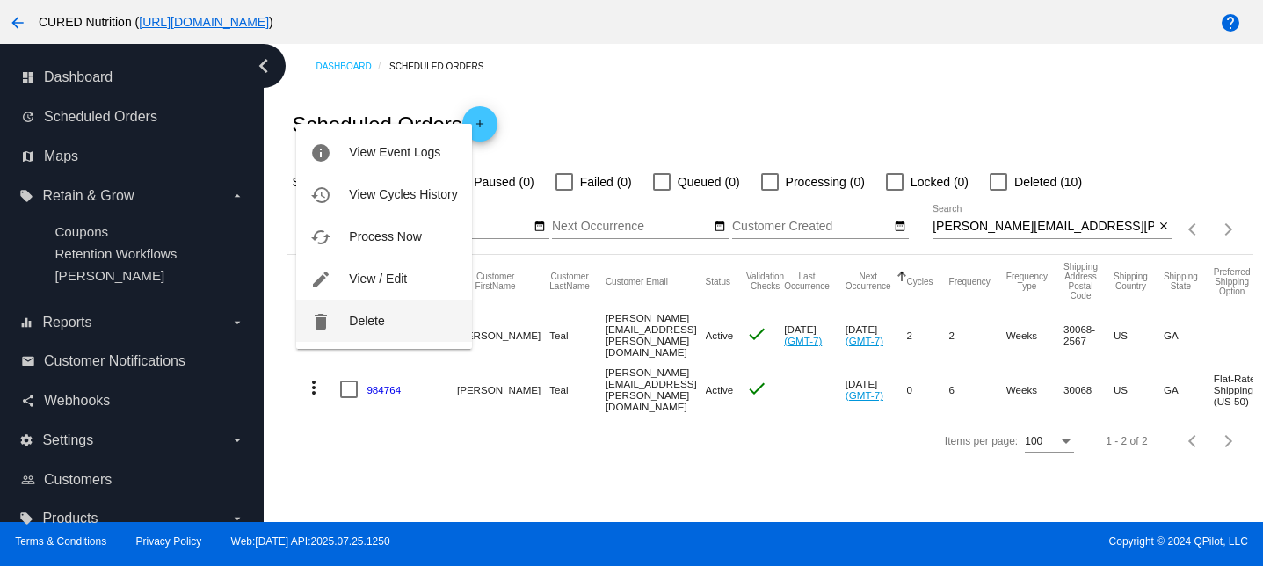
click at [354, 324] on span "Delete" at bounding box center [366, 321] width 35 height 14
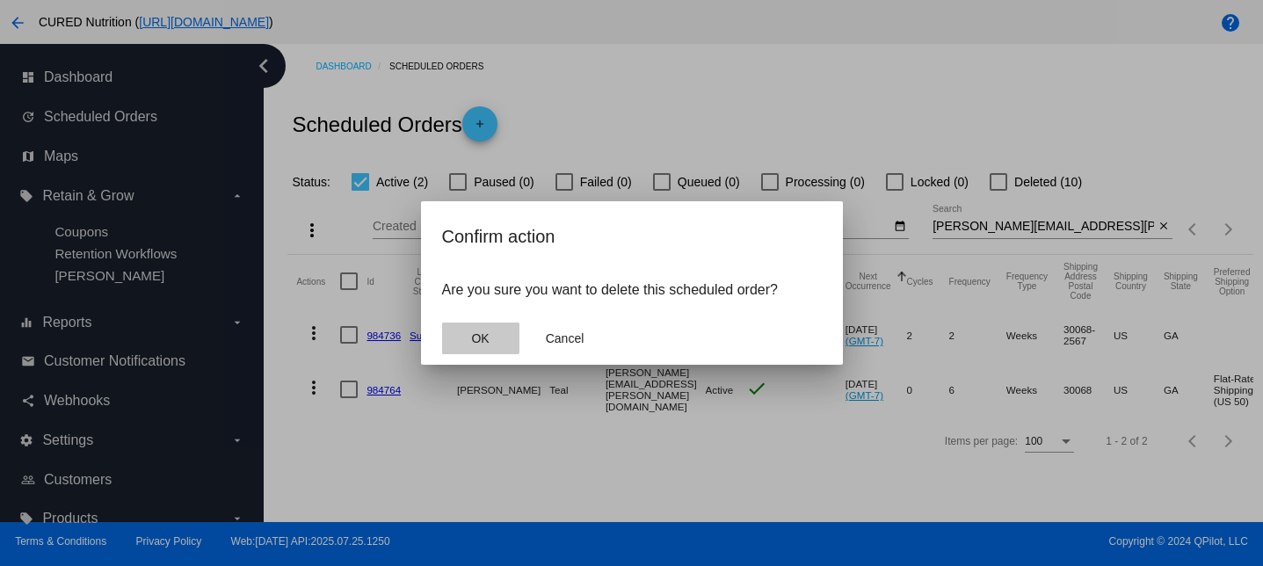
click at [461, 338] on button "OK" at bounding box center [480, 339] width 77 height 32
